Goal: Find specific page/section: Find specific page/section

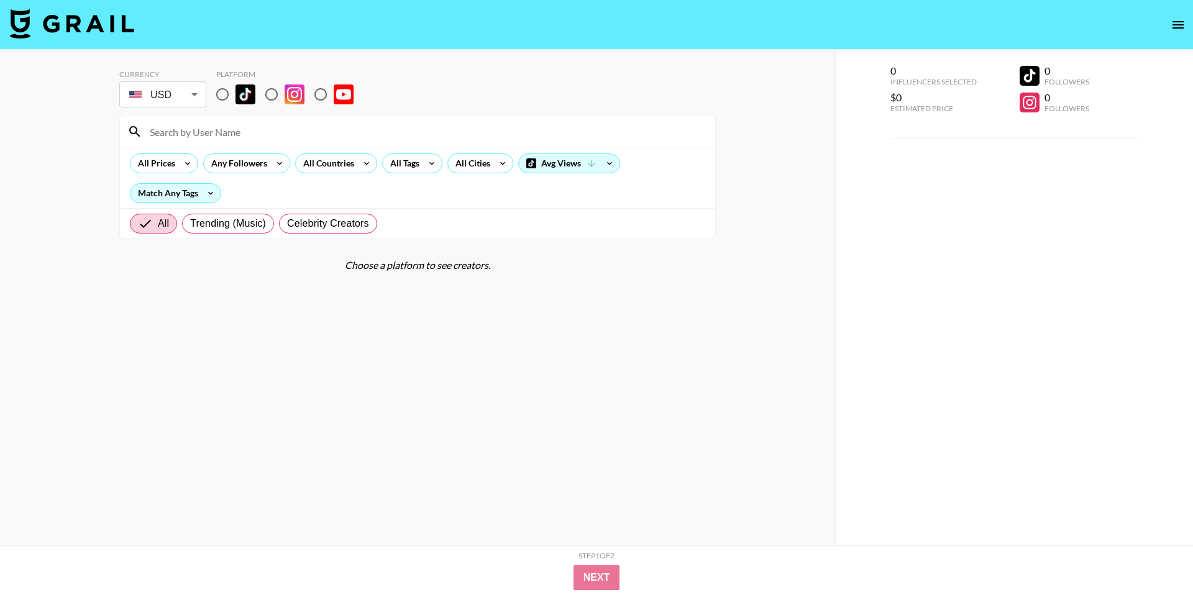
click at [216, 98] on input "radio" at bounding box center [222, 94] width 26 height 26
radio input "true"
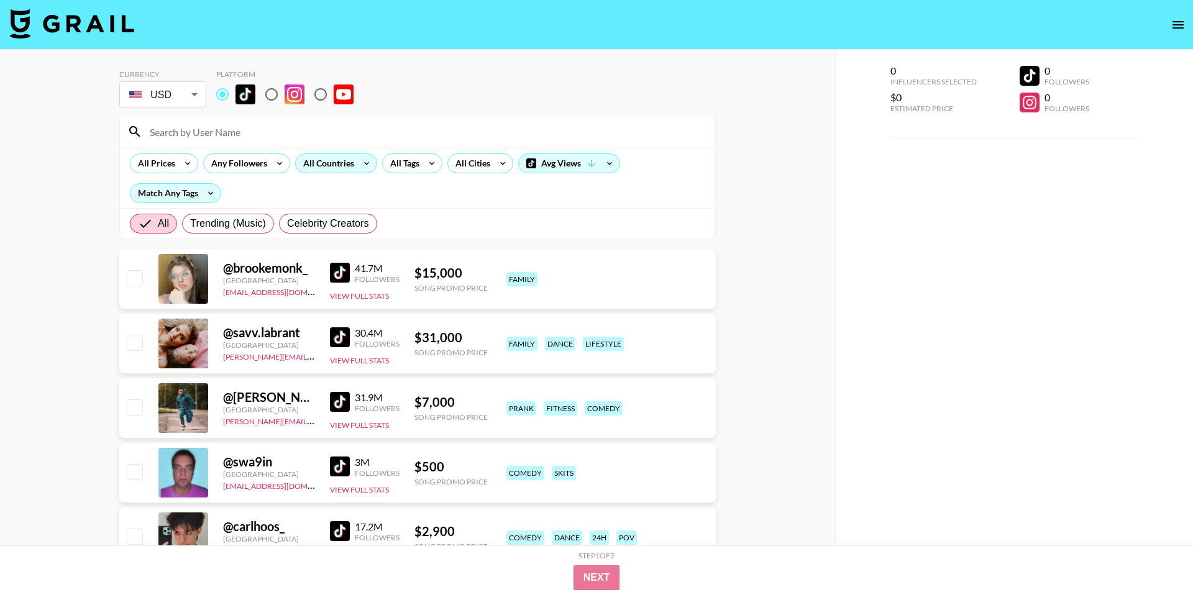
click at [327, 161] on div "All Countries" at bounding box center [326, 163] width 61 height 19
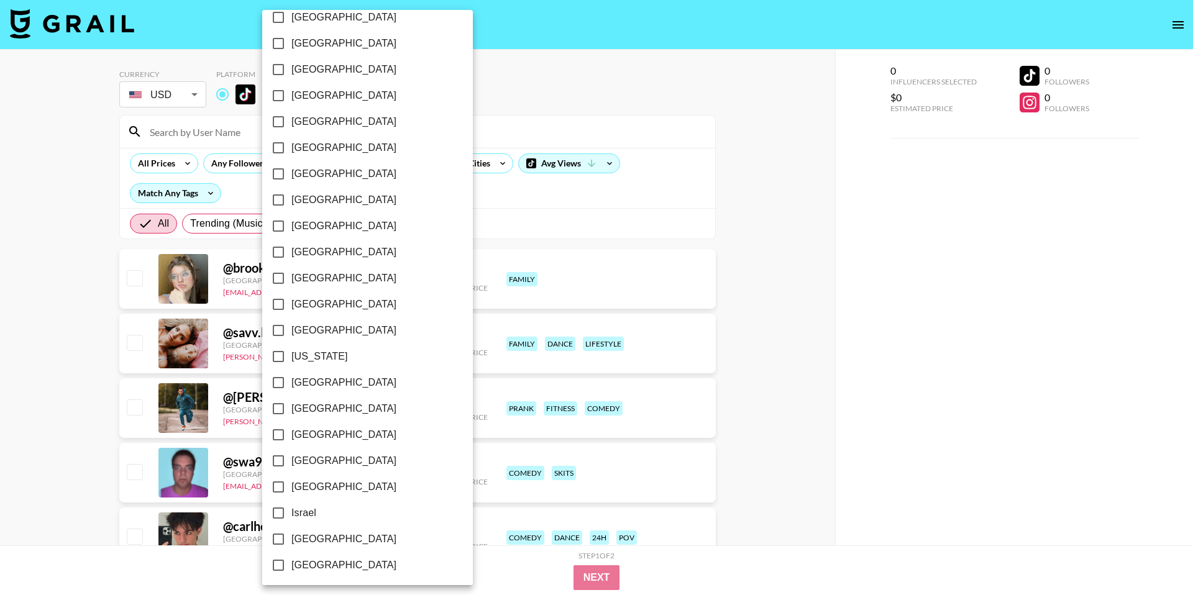
scroll to position [147, 0]
click at [312, 432] on span "[GEOGRAPHIC_DATA]" at bounding box center [343, 434] width 105 height 15
click at [291, 432] on input "[GEOGRAPHIC_DATA]" at bounding box center [278, 434] width 26 height 26
checkbox input "true"
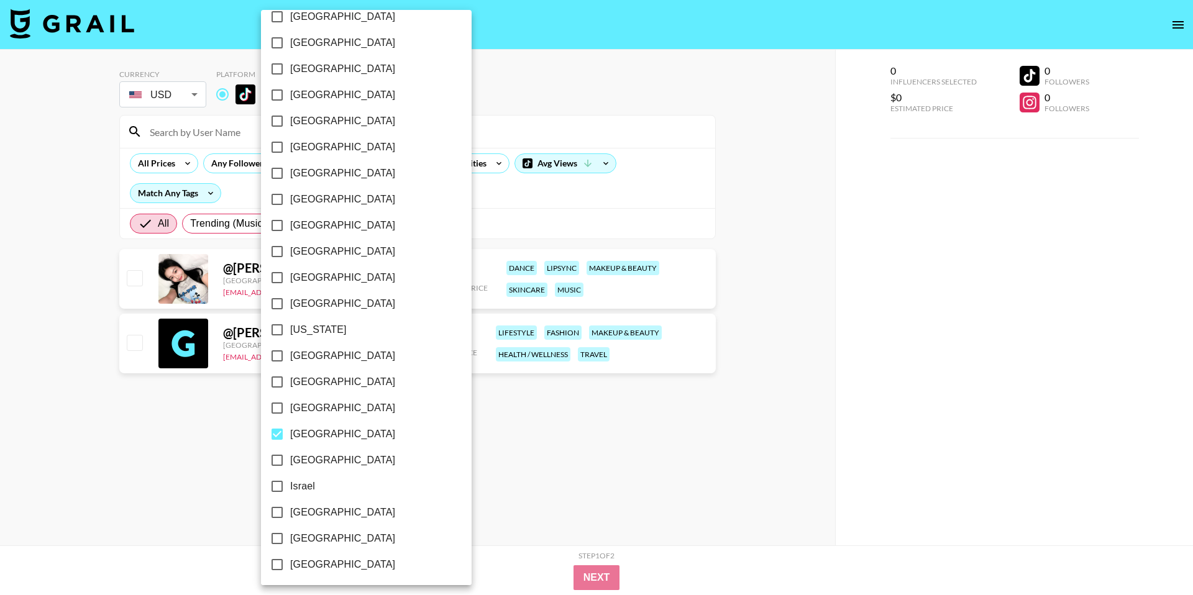
click at [771, 268] on div at bounding box center [596, 297] width 1193 height 595
